Goal: Information Seeking & Learning: Learn about a topic

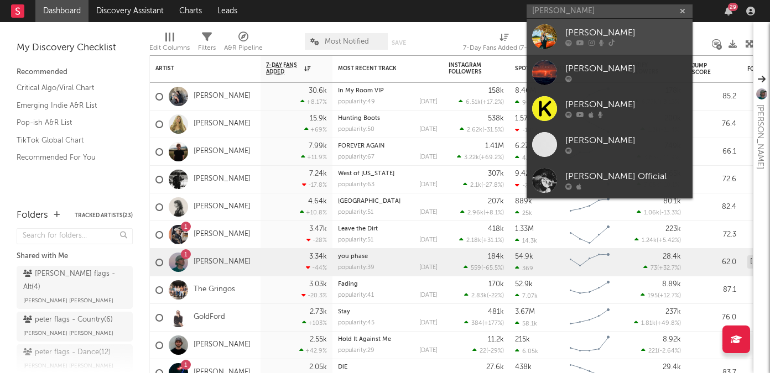
type input "[PERSON_NAME]"
click at [583, 33] on div "[PERSON_NAME]" at bounding box center [626, 33] width 122 height 13
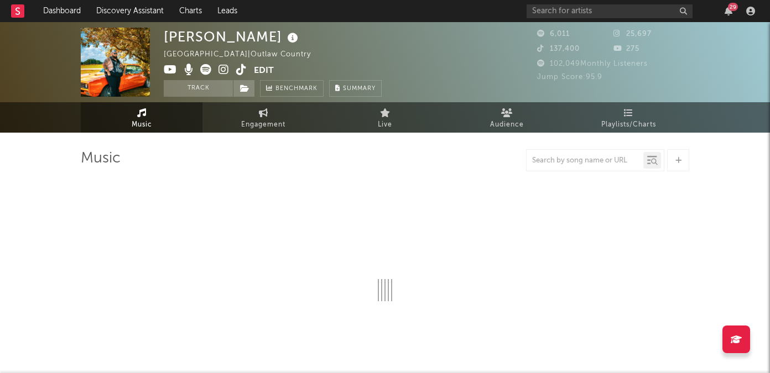
select select "6m"
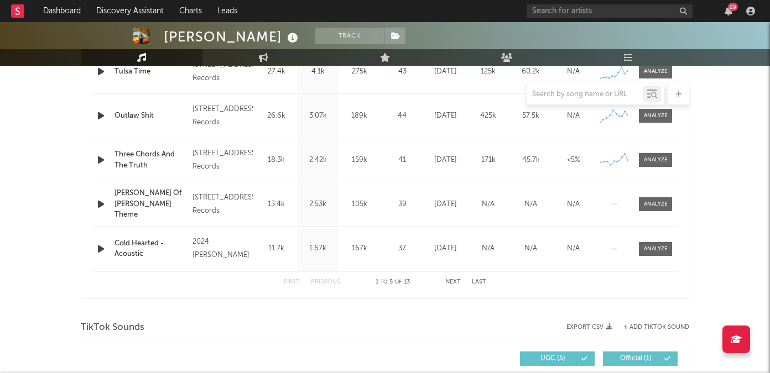
scroll to position [521, 0]
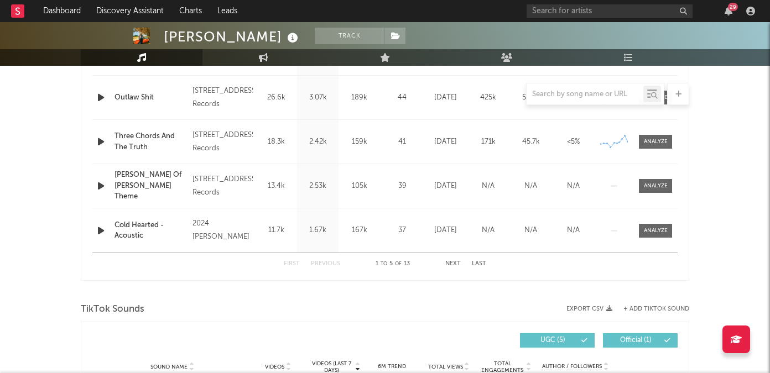
click at [453, 257] on div "First Previous 1 to 5 of 13 Next Last" at bounding box center [385, 264] width 202 height 22
click at [453, 265] on button "Next" at bounding box center [452, 264] width 15 height 6
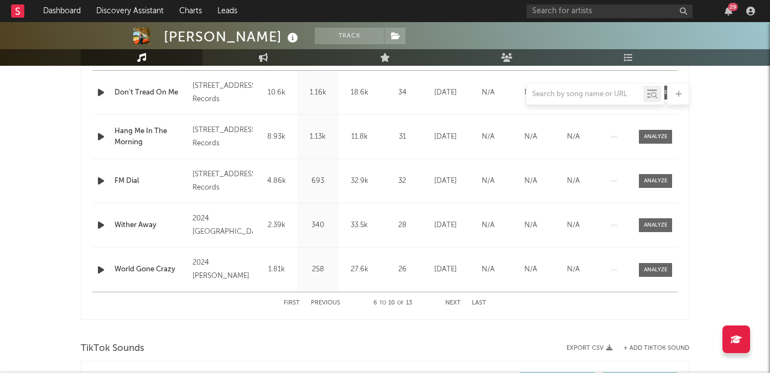
scroll to position [498, 0]
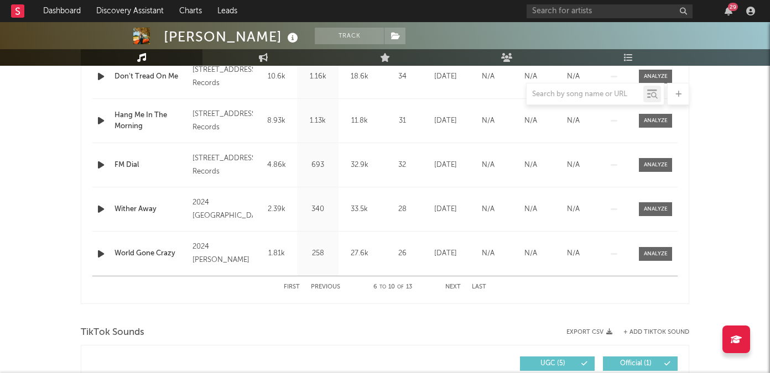
click at [296, 287] on button "First" at bounding box center [292, 287] width 16 height 6
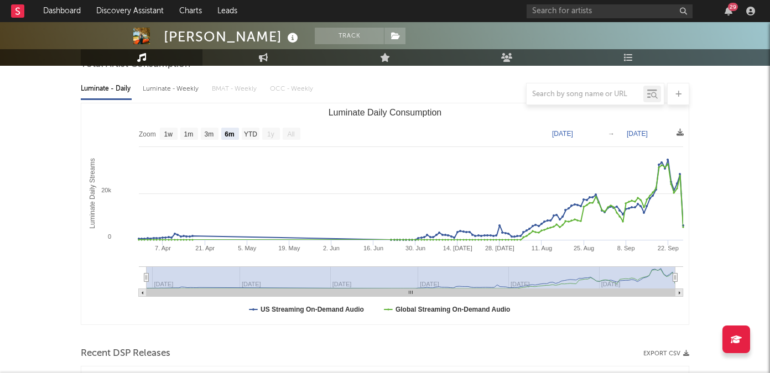
scroll to position [0, 0]
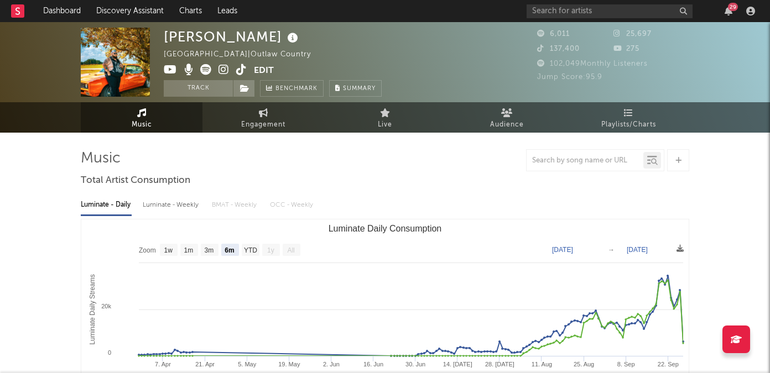
click at [237, 70] on icon at bounding box center [241, 69] width 11 height 11
